Goal: Navigation & Orientation: Find specific page/section

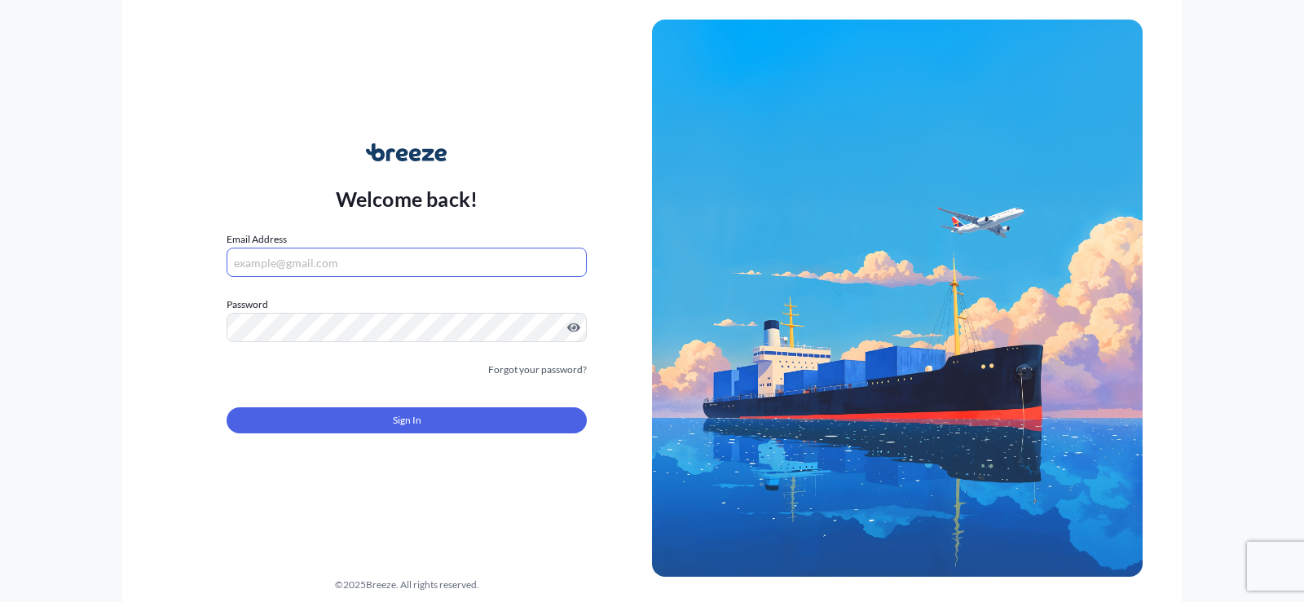
click at [516, 276] on input "Email Address" at bounding box center [407, 262] width 360 height 29
click at [371, 265] on input "Email Address" at bounding box center [407, 262] width 360 height 29
drag, startPoint x: 371, startPoint y: 265, endPoint x: 308, endPoint y: 245, distance: 66.0
click at [308, 245] on div "Email Address Please enter a valid email address" at bounding box center [407, 254] width 360 height 46
click at [308, 251] on input "Email Address" at bounding box center [407, 262] width 360 height 29
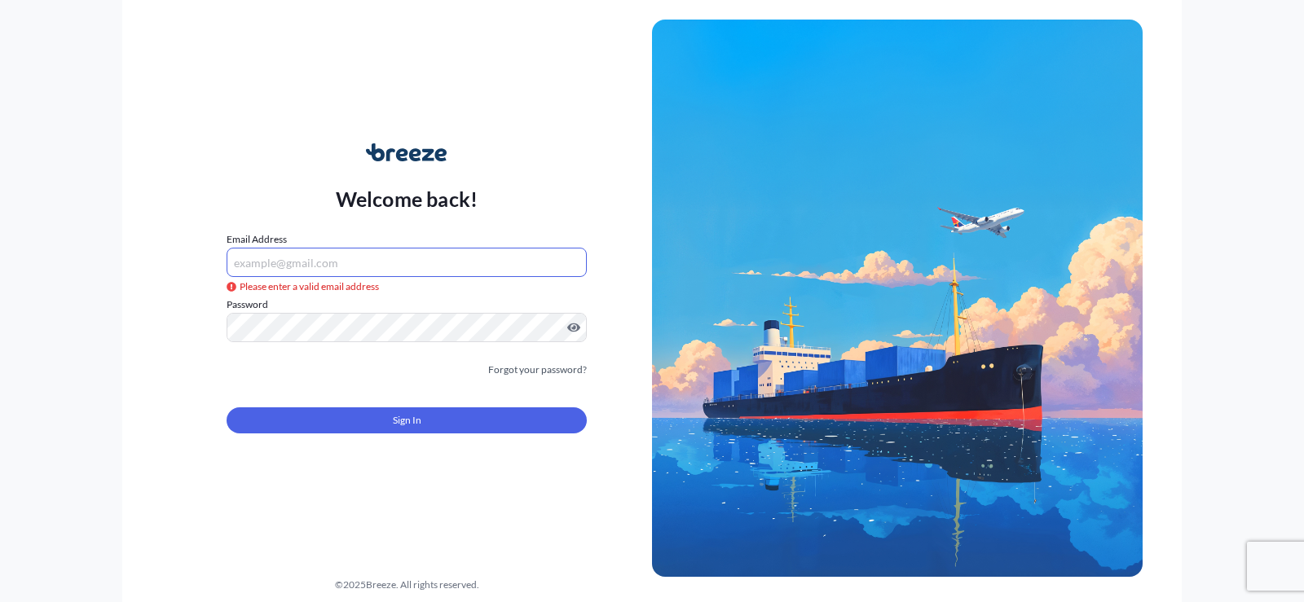
paste input "https://app.breezeai.com/insights"
click at [423, 263] on input "https://app.breezeai.com/insights" at bounding box center [407, 262] width 360 height 29
drag, startPoint x: 423, startPoint y: 264, endPoint x: 152, endPoint y: 262, distance: 271.4
click at [152, 262] on div "Welcome back! Email Address https://app.breezeai.com/insights Please enter a va…" at bounding box center [652, 301] width 1060 height 602
click at [68, 318] on div "Welcome back! Email Address https://app.breezeai.com/insights Please enter a va…" at bounding box center [652, 301] width 1304 height 602
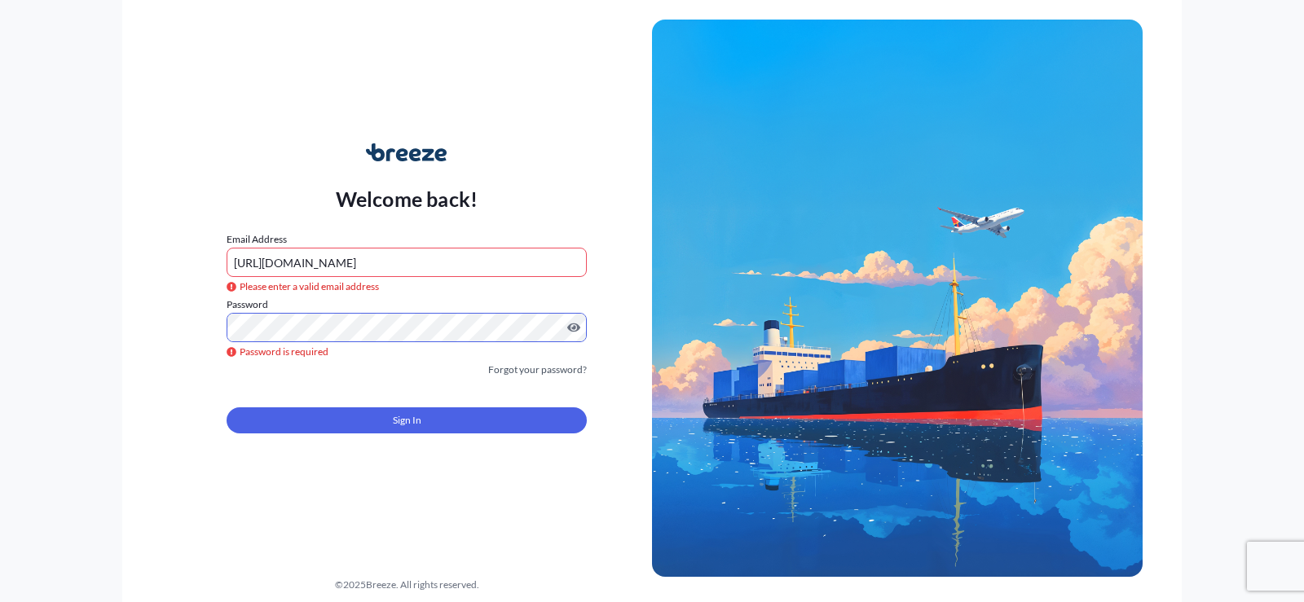
click at [431, 276] on input "https://app.breezeai.com/insights" at bounding box center [407, 262] width 360 height 29
click at [431, 270] on input "https://app.breezeai.com/insights" at bounding box center [407, 262] width 360 height 29
drag, startPoint x: 213, startPoint y: 254, endPoint x: 102, endPoint y: 253, distance: 110.9
click at [102, 253] on div "Welcome back! Email Address https://app.breezeai.com/insights Please enter a va…" at bounding box center [652, 301] width 1304 height 602
paste input "[PERSON_NAME][EMAIL_ADDRESS][DOMAIN_NAME]"
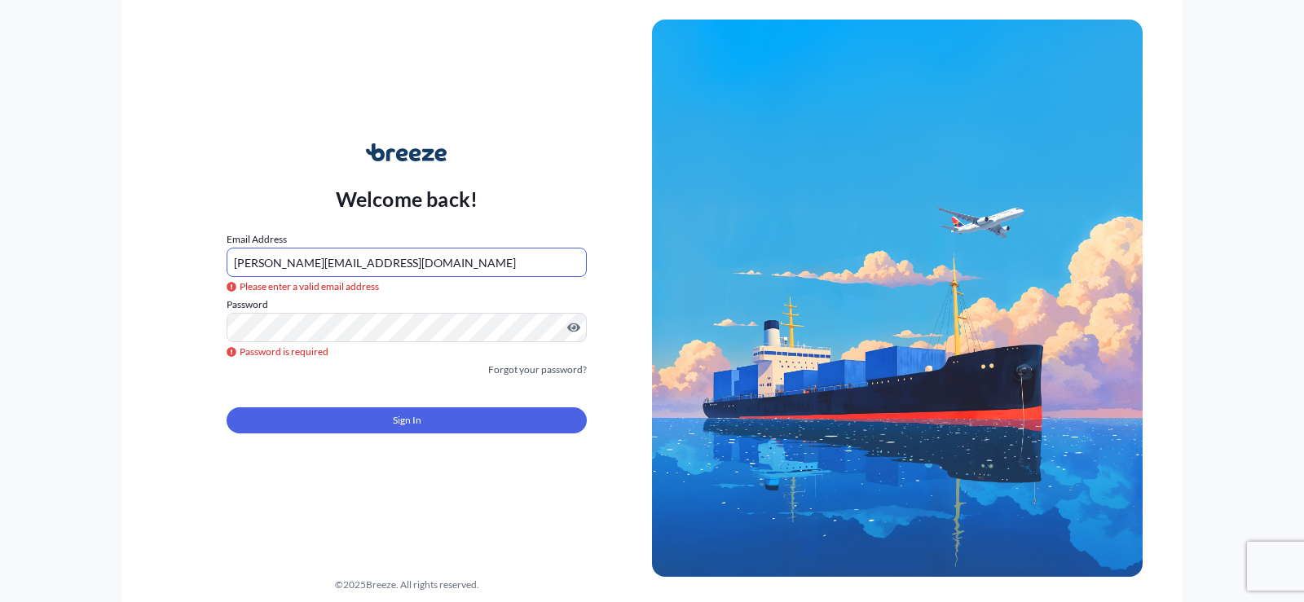
type input "[PERSON_NAME][EMAIL_ADDRESS][DOMAIN_NAME]"
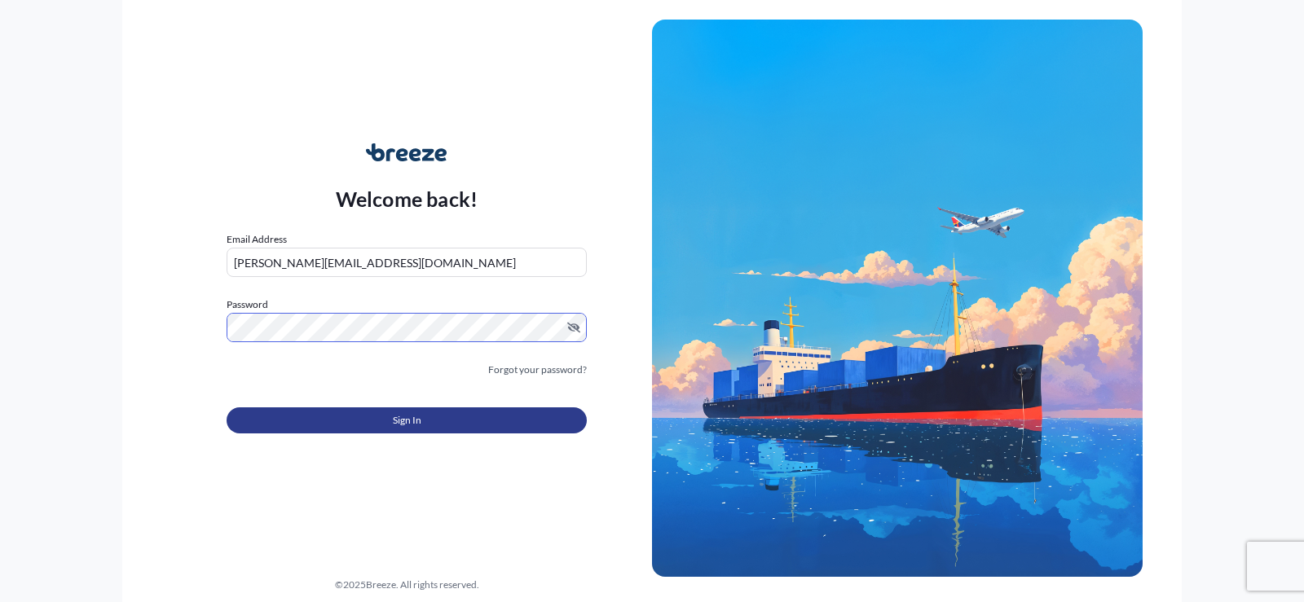
click at [467, 417] on button "Sign In" at bounding box center [407, 421] width 360 height 26
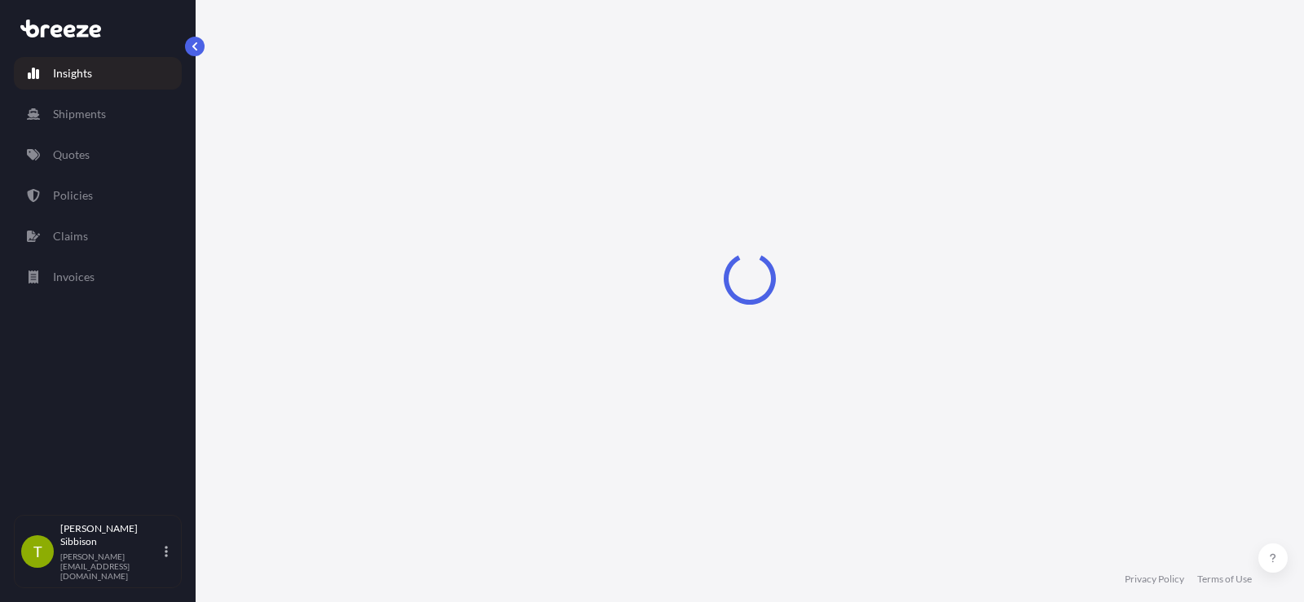
select select "2025"
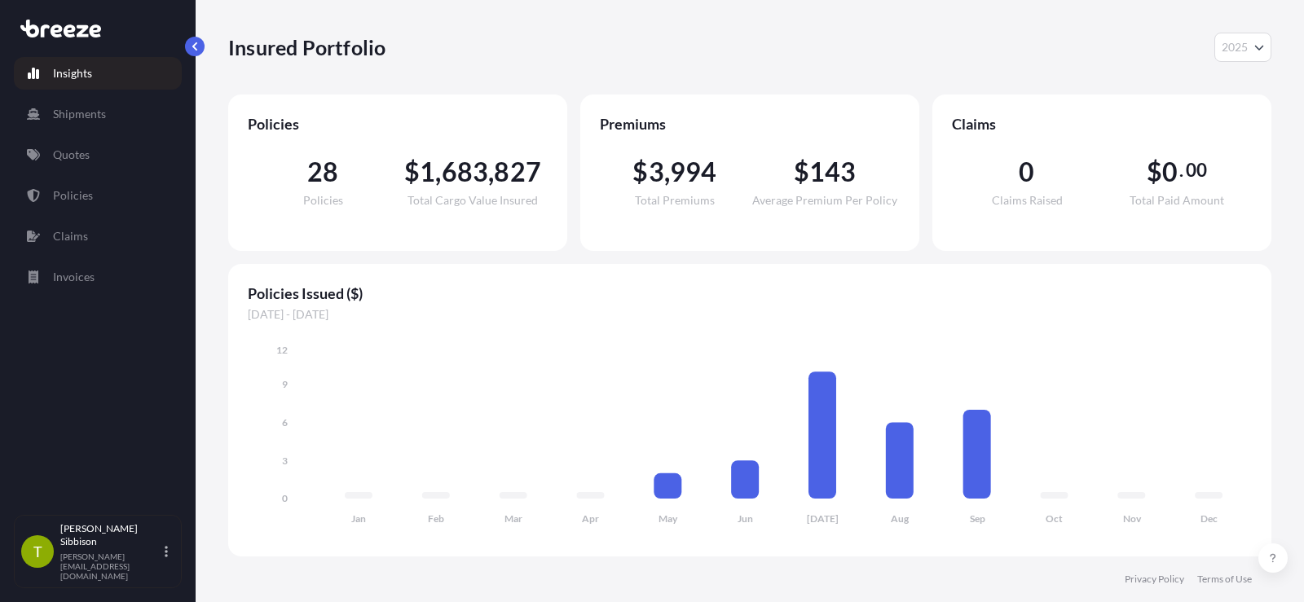
click at [510, 305] on div "Policies Issued ($) 01/01/2025 - 12/31/2025 Jan Feb Mar Apr May Jun Jul Aug Sep…" at bounding box center [749, 410] width 1043 height 293
click at [68, 157] on p "Quotes" at bounding box center [71, 155] width 37 height 16
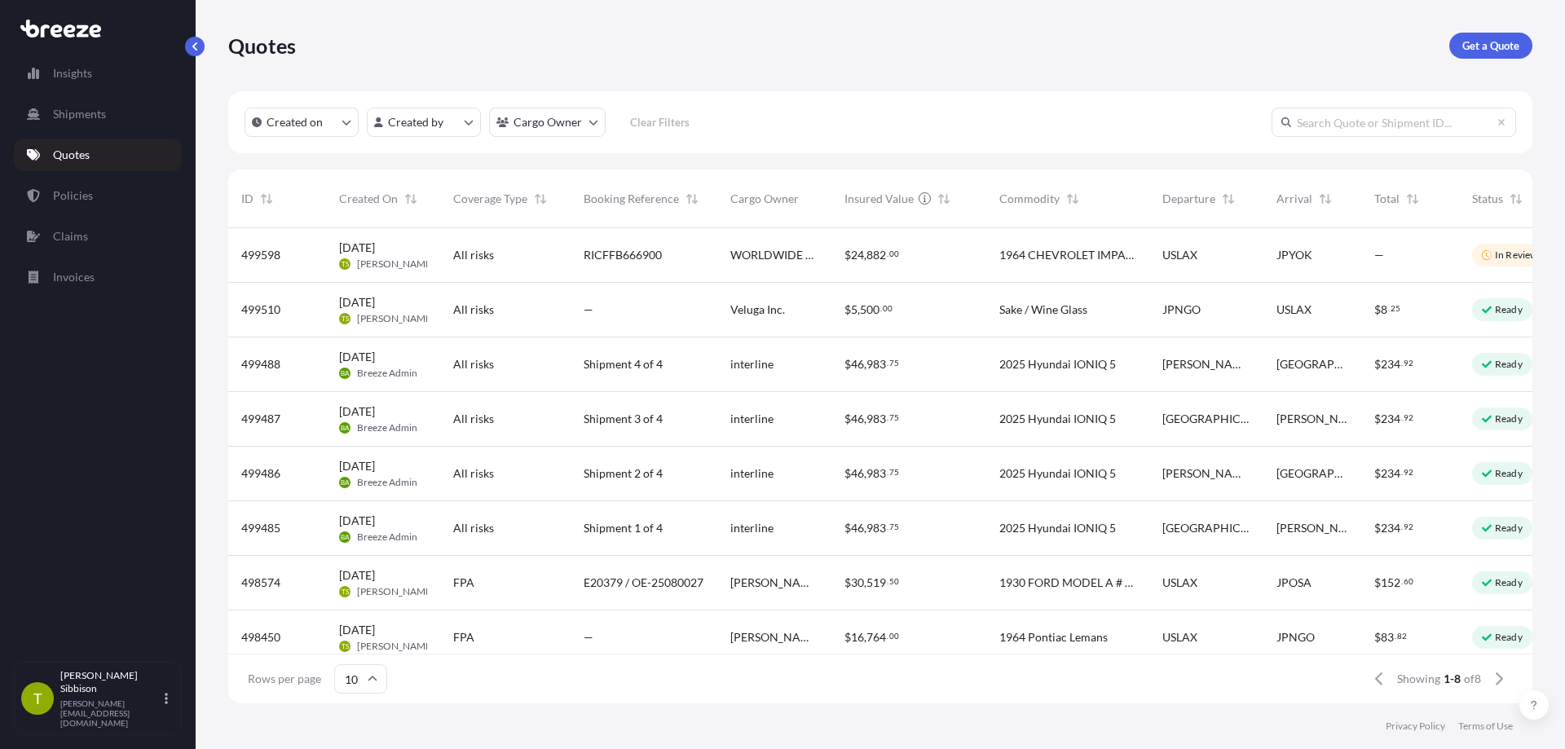
scroll to position [472, 1292]
click at [74, 117] on p "Shipments" at bounding box center [79, 114] width 53 height 16
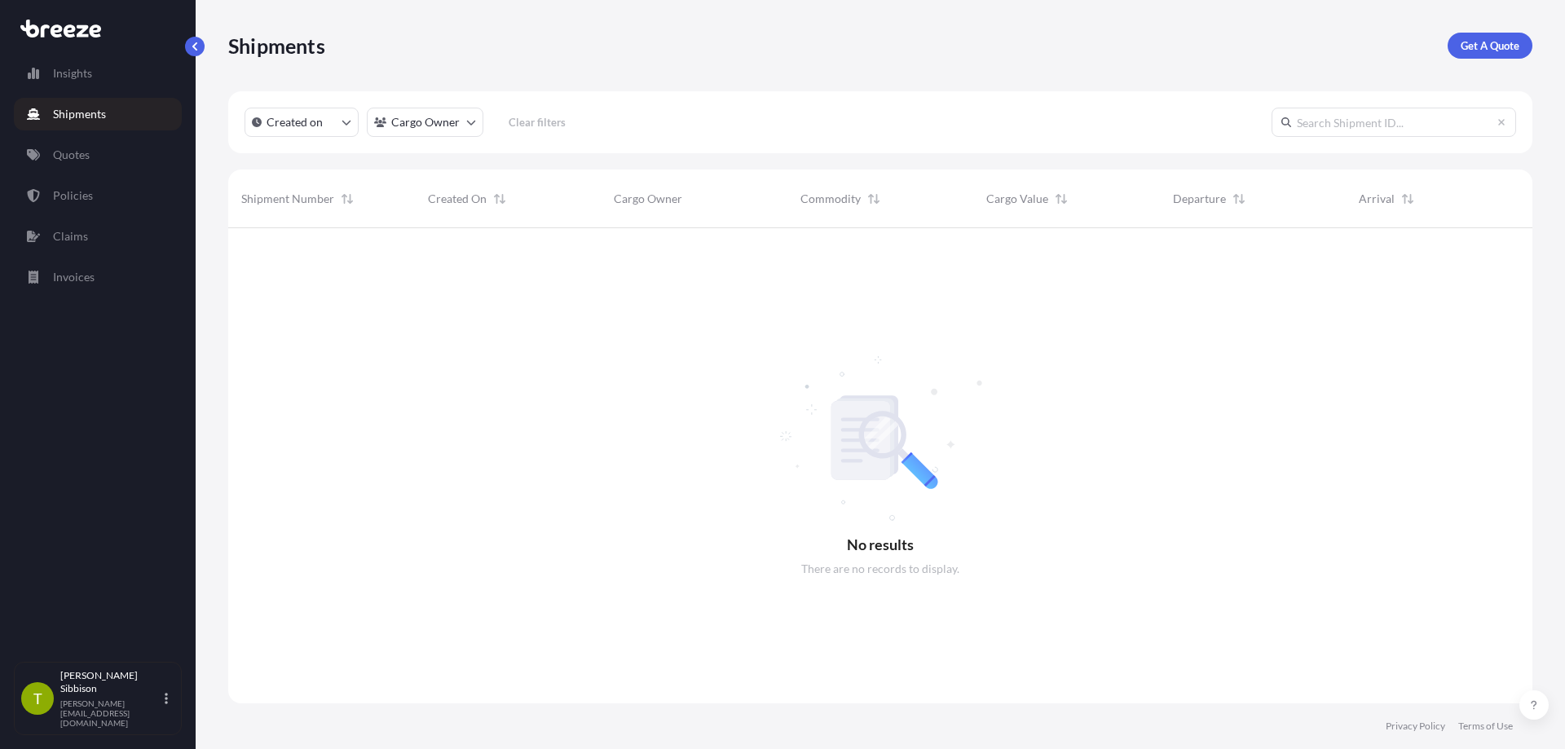
scroll to position [522, 1292]
click at [71, 154] on p "Quotes" at bounding box center [71, 155] width 37 height 16
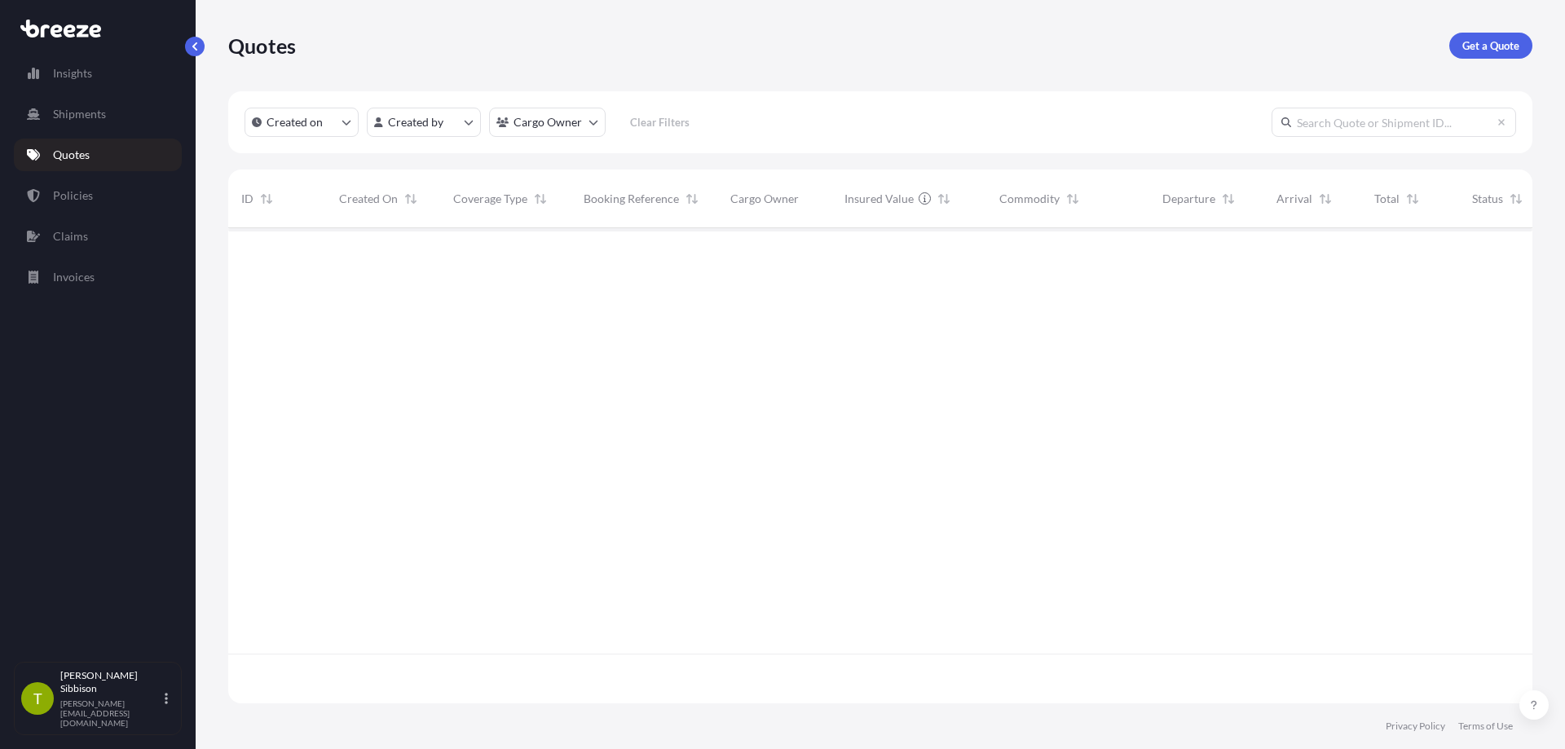
scroll to position [472, 1292]
